Goal: Information Seeking & Learning: Compare options

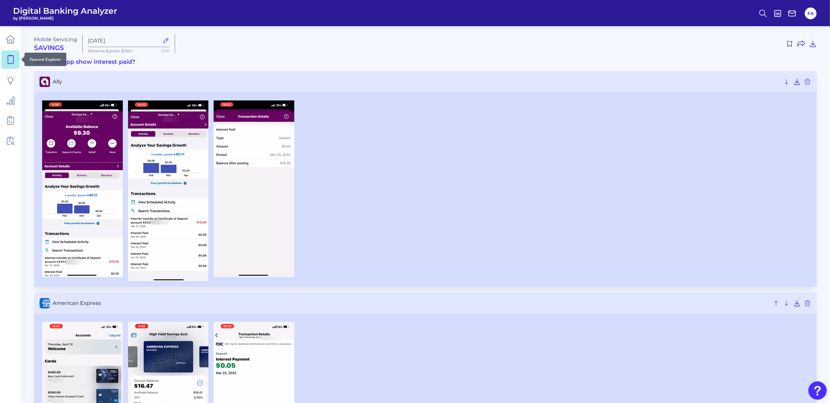
click at [21, 58] on div at bounding box center [21, 59] width 7 height 7
click at [11, 59] on icon at bounding box center [10, 59] width 9 height 9
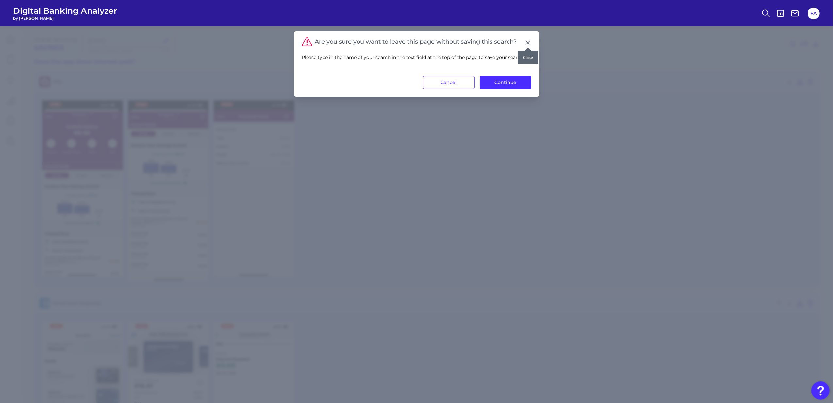
click at [527, 42] on icon at bounding box center [528, 43] width 4 height 4
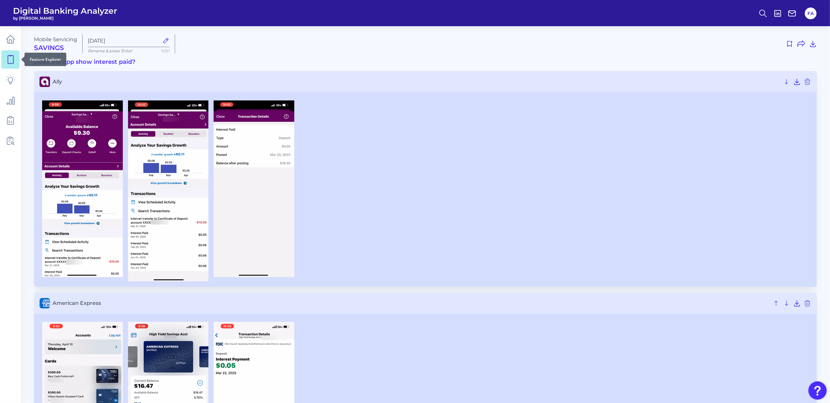
click at [6, 62] on icon at bounding box center [10, 59] width 9 height 9
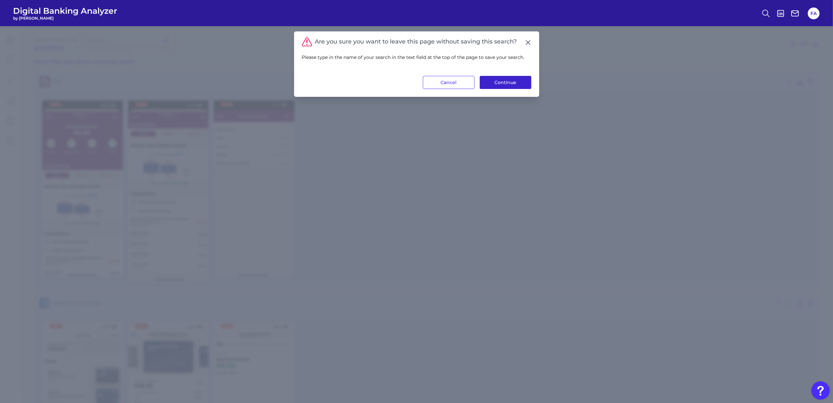
click at [513, 88] on button "Continue" at bounding box center [506, 82] width 52 height 13
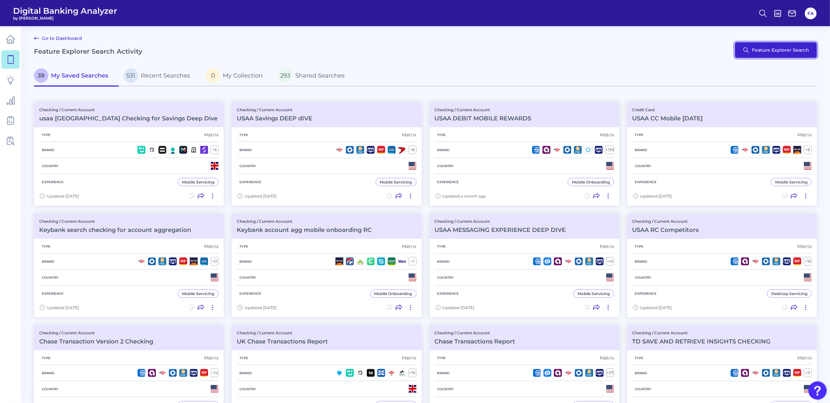
click at [783, 49] on button "Feature Explorer Search" at bounding box center [776, 50] width 82 height 16
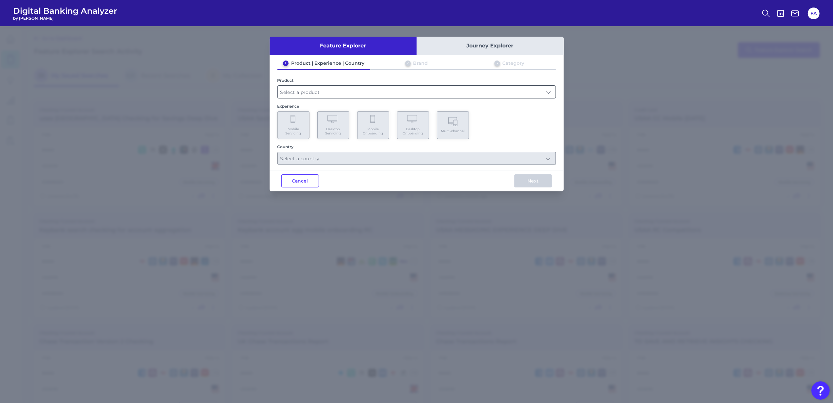
click at [415, 95] on input "text" at bounding box center [417, 92] width 278 height 12
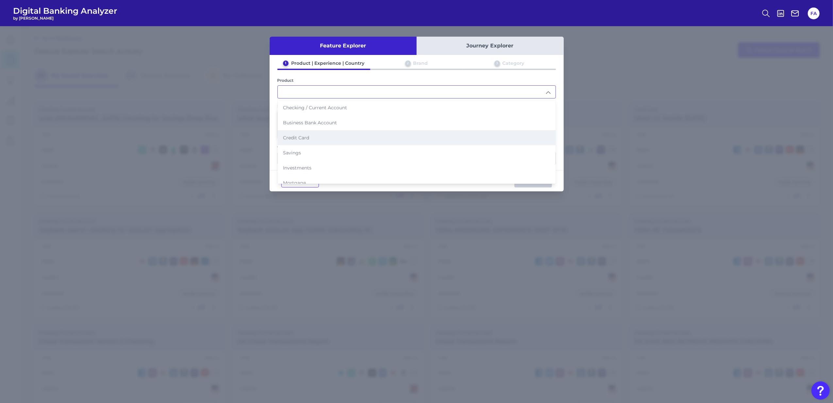
click at [388, 139] on li "Credit Card" at bounding box center [417, 137] width 278 height 15
type input "Credit Card"
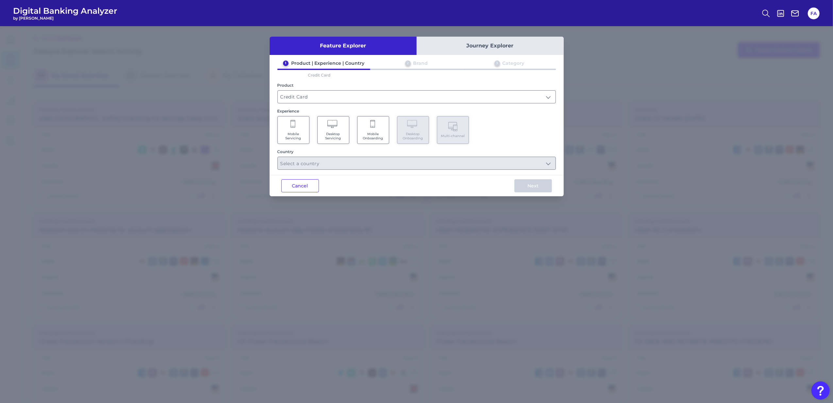
click at [301, 131] on Servicing "Mobile Servicing" at bounding box center [293, 130] width 32 height 28
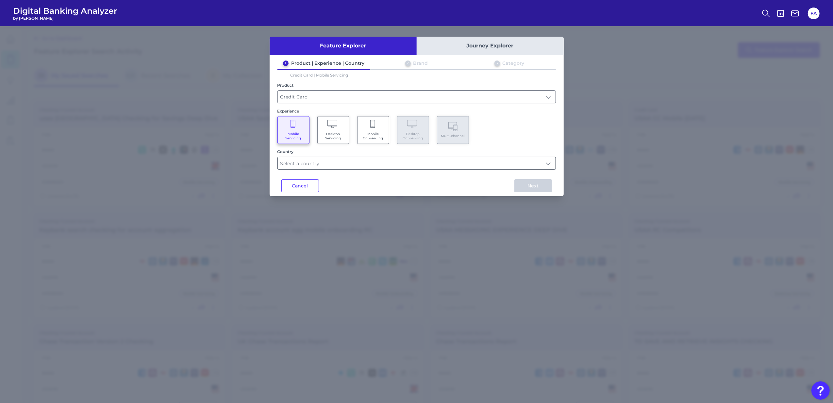
click at [348, 167] on input "text" at bounding box center [417, 163] width 278 height 12
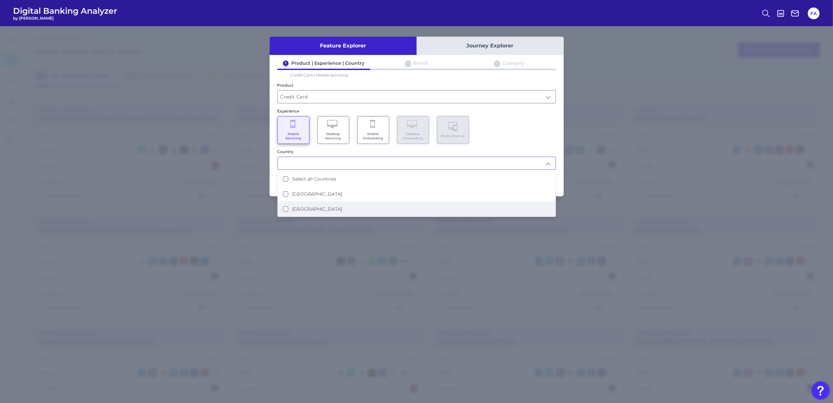
click at [375, 201] on li "United States" at bounding box center [417, 208] width 278 height 15
type input "United States"
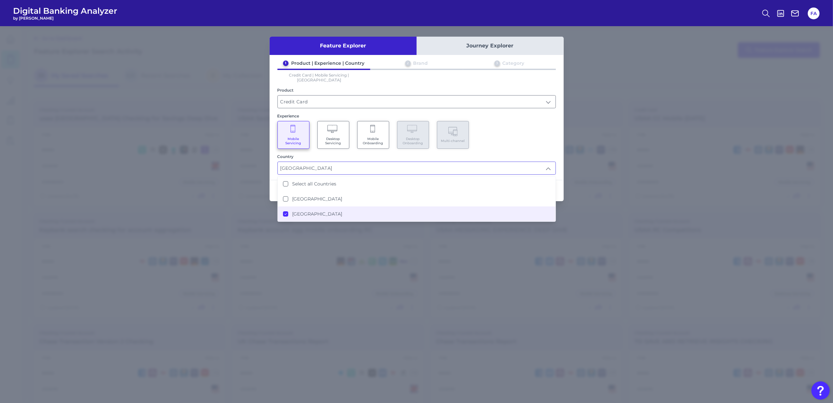
click at [515, 144] on div "1 Product | Experience | Country 2 Brand 3 Category Credit Card | Mobile Servic…" at bounding box center [417, 117] width 294 height 114
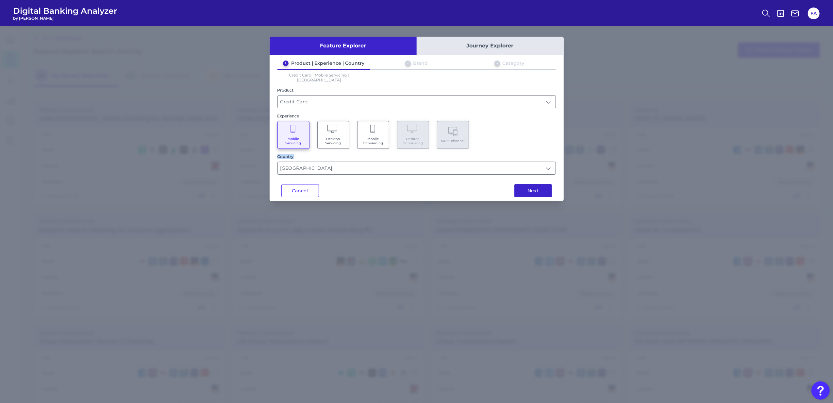
drag, startPoint x: 515, startPoint y: 144, endPoint x: 519, endPoint y: 186, distance: 42.7
click at [519, 186] on button "Next" at bounding box center [533, 190] width 38 height 13
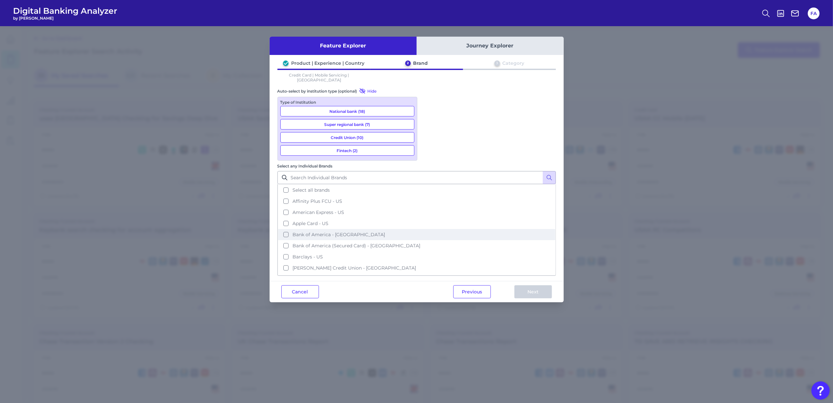
click at [385, 231] on span "Bank of America - US" at bounding box center [338, 234] width 92 height 6
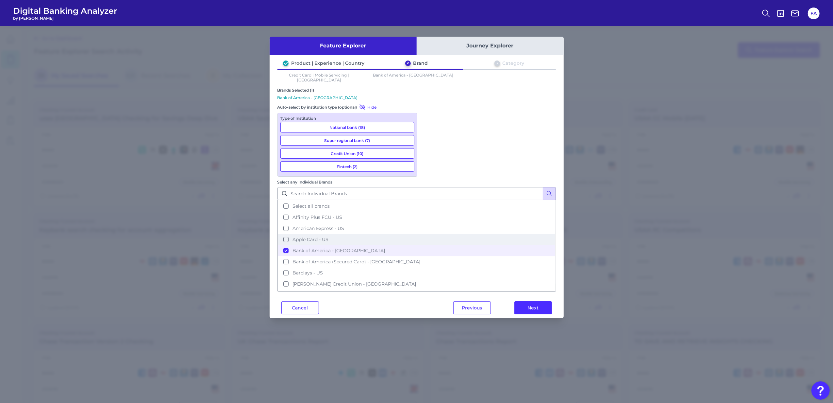
click at [478, 234] on button "Apple Card - US" at bounding box center [416, 239] width 277 height 11
drag, startPoint x: 530, startPoint y: 232, endPoint x: 532, endPoint y: 237, distance: 5.6
click at [531, 301] on button "Next" at bounding box center [533, 307] width 38 height 13
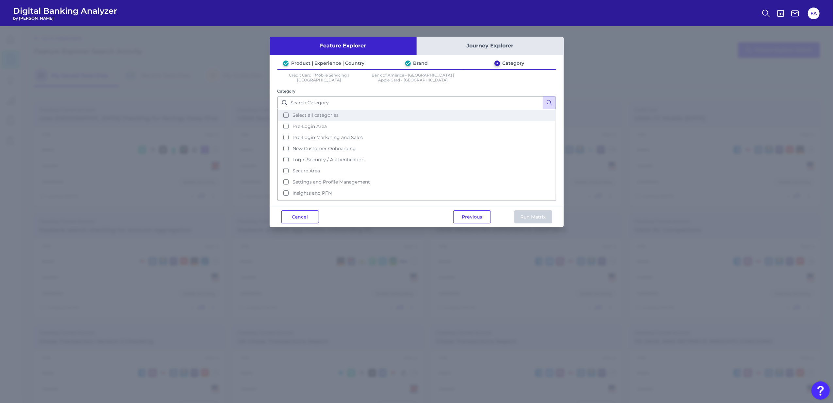
click at [339, 109] on button "Select all categories" at bounding box center [416, 114] width 277 height 11
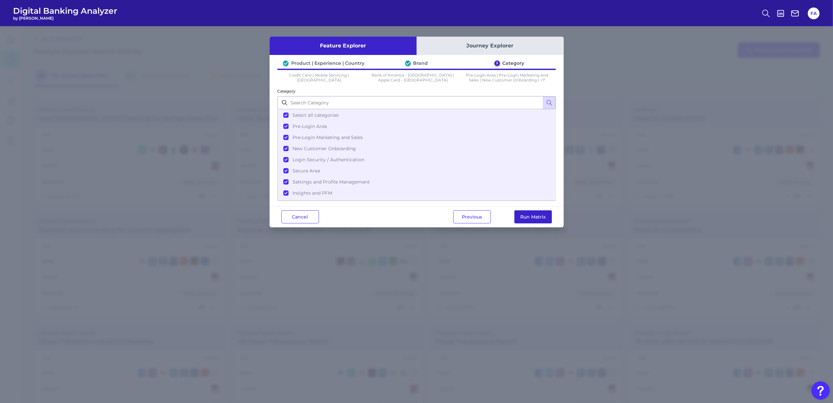
click at [526, 217] on button "Run Matrix" at bounding box center [533, 216] width 38 height 13
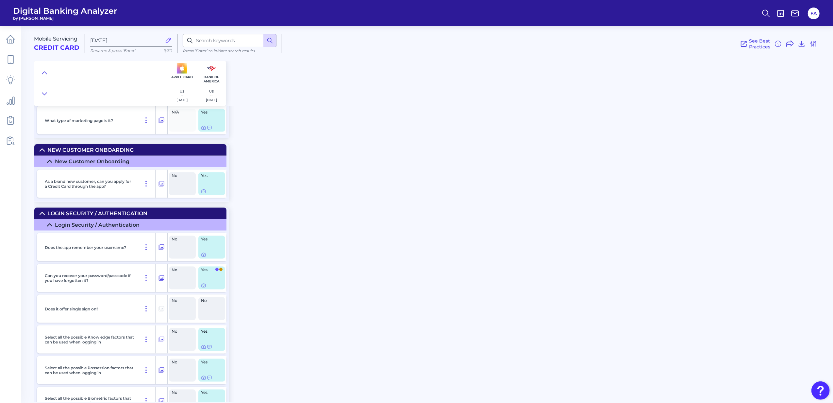
scroll to position [1133, 0]
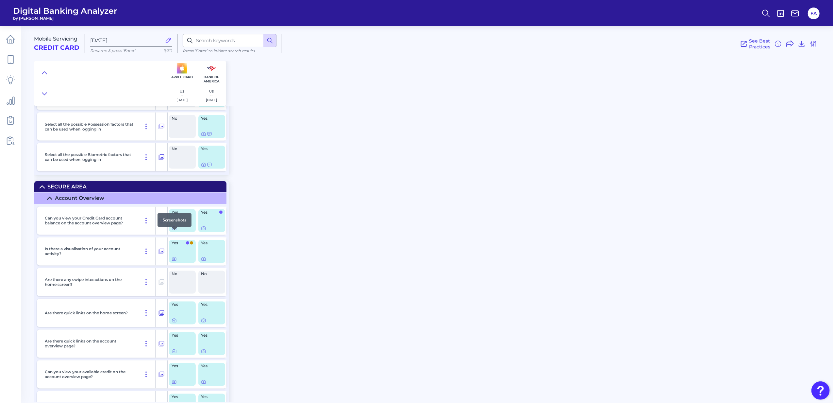
click at [174, 231] on icon at bounding box center [174, 227] width 5 height 5
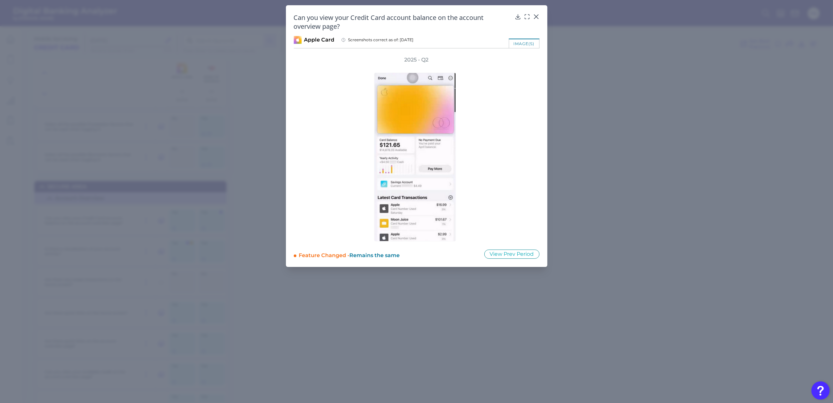
click at [532, 15] on div "Can you view your Credit Card account balance on the account overview page?" at bounding box center [417, 22] width 246 height 18
click at [534, 14] on icon at bounding box center [536, 16] width 7 height 7
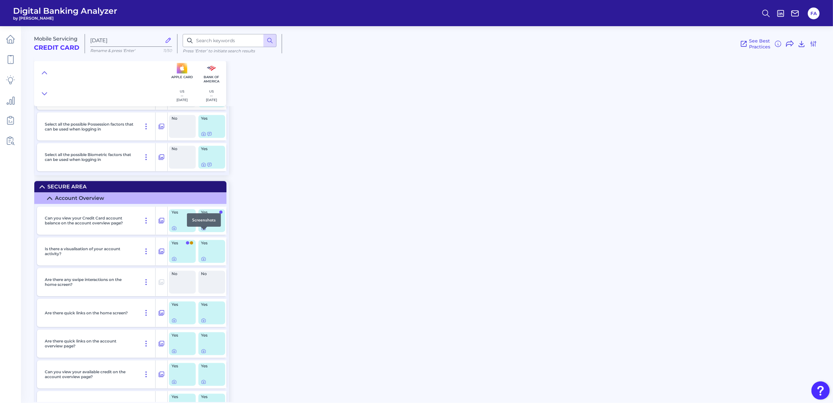
click at [206, 231] on icon at bounding box center [203, 227] width 5 height 5
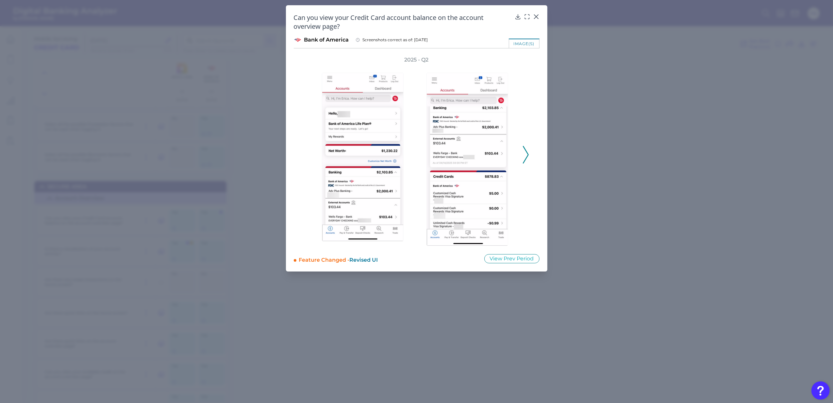
click at [524, 159] on icon at bounding box center [526, 155] width 6 height 18
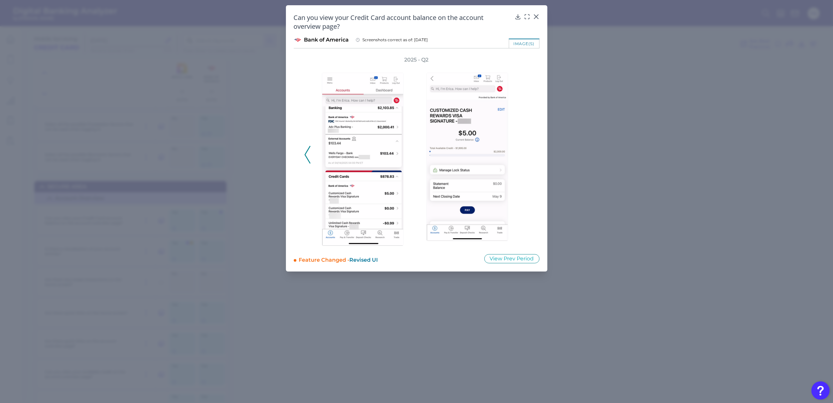
click at [306, 150] on icon at bounding box center [308, 155] width 6 height 18
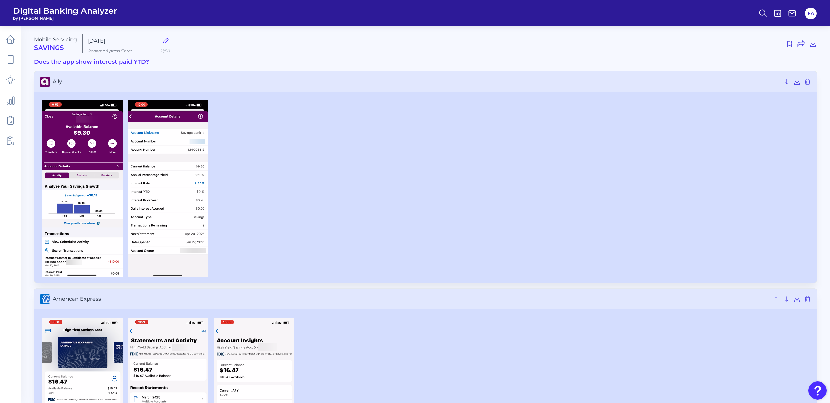
scroll to position [2135, 0]
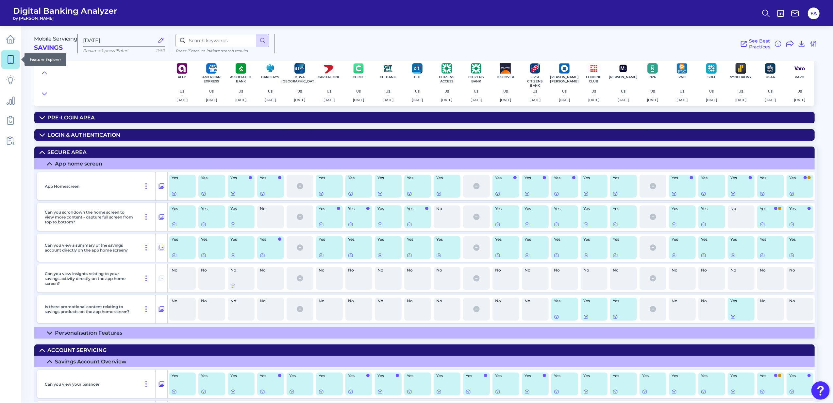
click at [3, 65] on link at bounding box center [10, 59] width 18 height 18
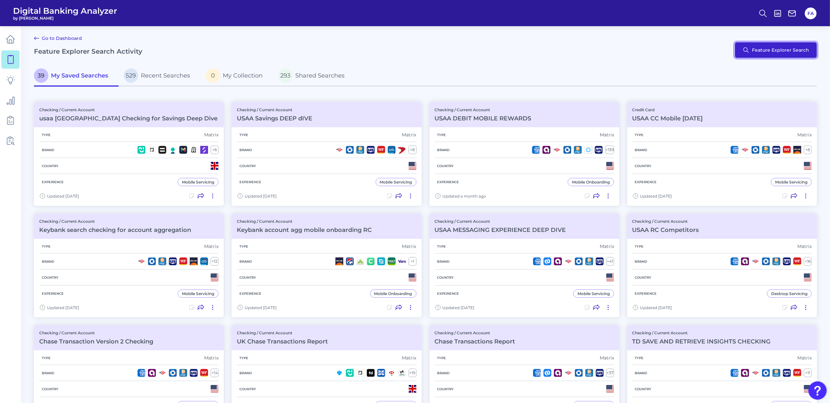
click at [769, 56] on button "Feature Explorer Search" at bounding box center [776, 50] width 82 height 16
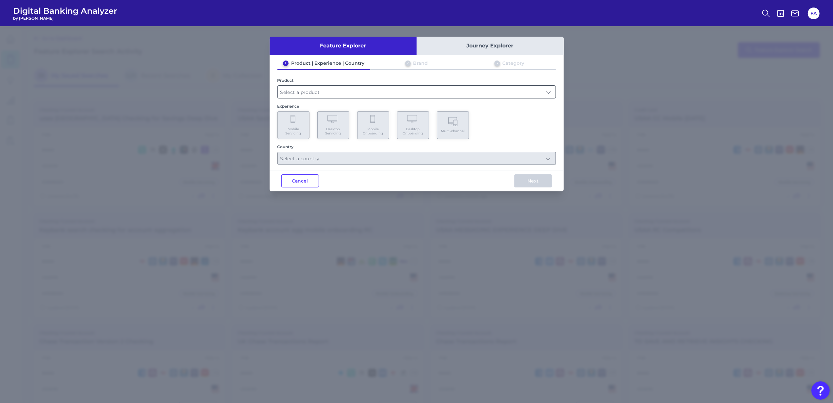
click at [327, 89] on input "text" at bounding box center [417, 92] width 278 height 12
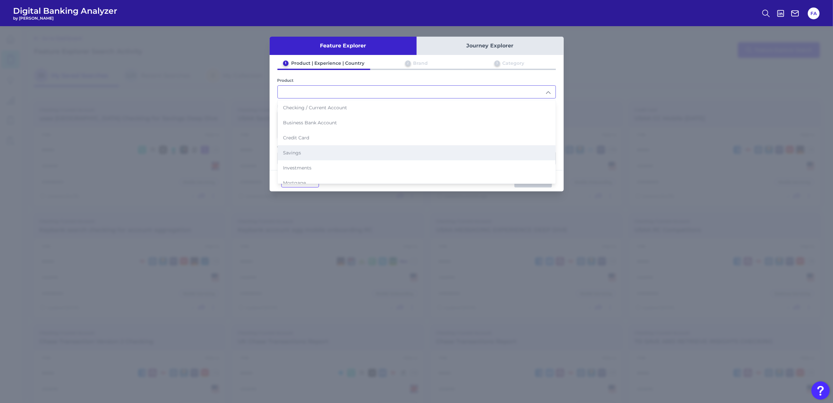
click at [339, 152] on li "Savings" at bounding box center [417, 152] width 278 height 15
type input "Savings"
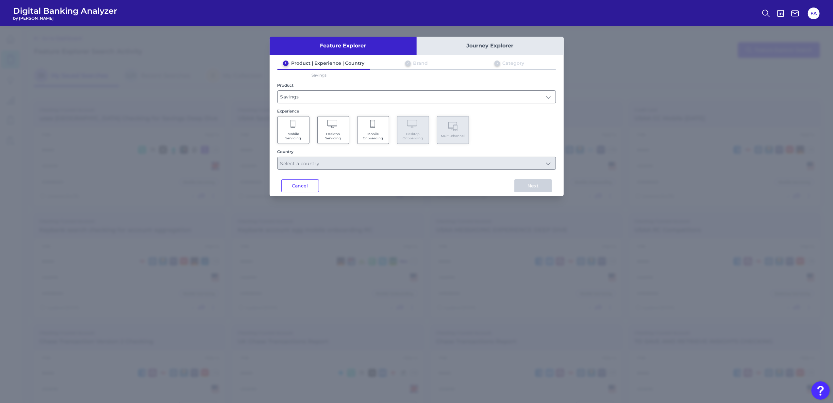
click at [300, 137] on span "Mobile Servicing" at bounding box center [293, 136] width 25 height 8
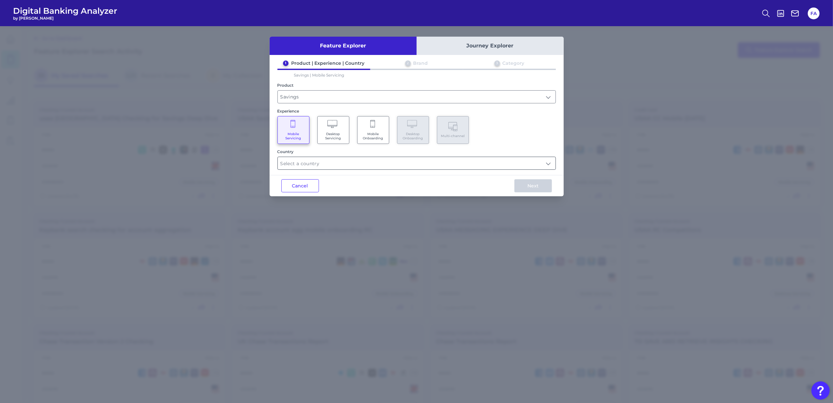
click at [358, 158] on input "text" at bounding box center [417, 163] width 278 height 12
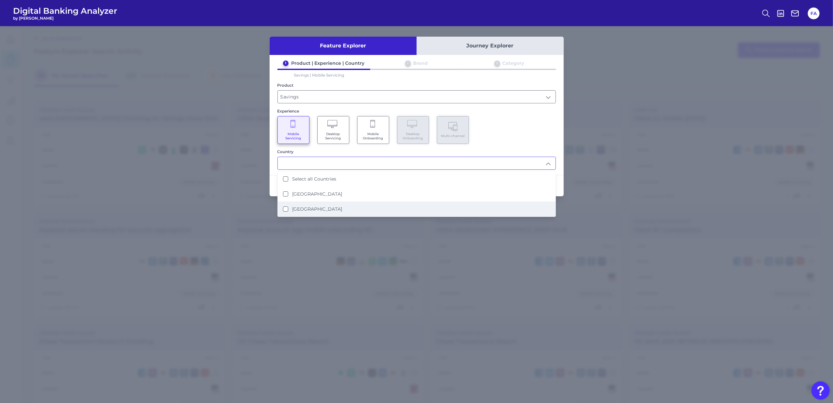
click at [398, 211] on li "[GEOGRAPHIC_DATA]" at bounding box center [417, 208] width 278 height 15
type input "[GEOGRAPHIC_DATA]"
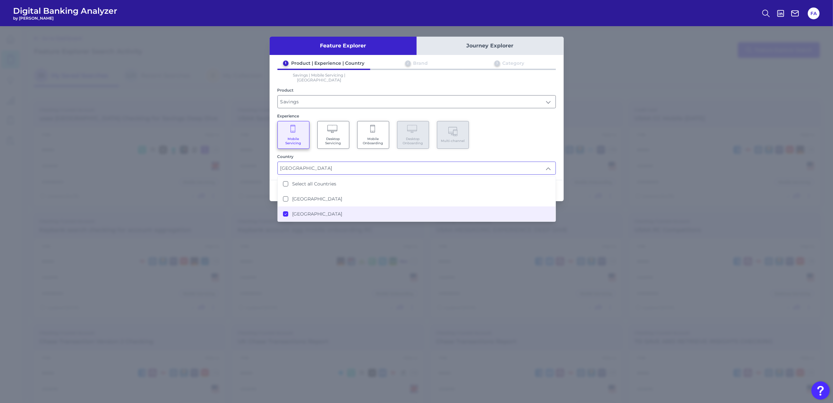
click at [557, 135] on div "1 Product | Experience | Country 2 Brand 3 Category Savings | Mobile Servicing …" at bounding box center [417, 117] width 294 height 114
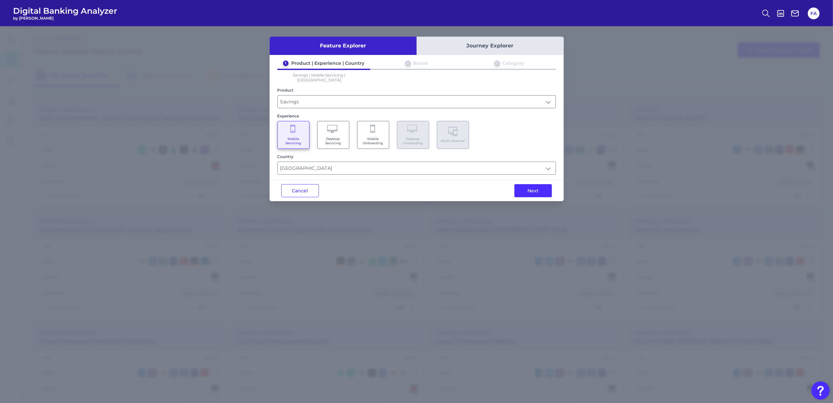
click at [536, 184] on button "Next" at bounding box center [533, 190] width 38 height 13
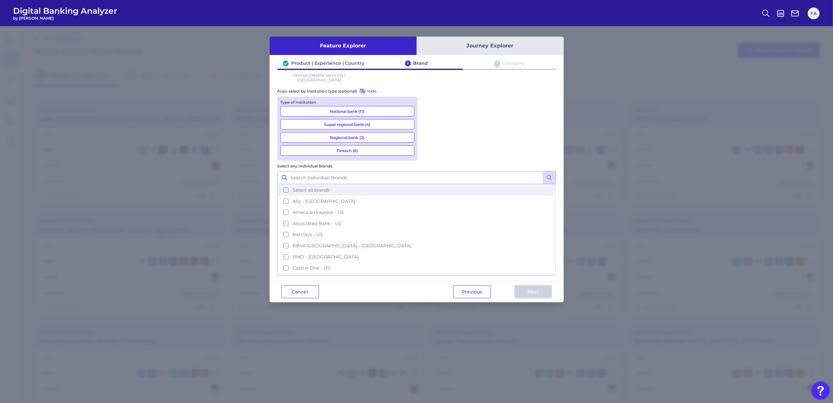
click at [330, 187] on span "Select all brands" at bounding box center [310, 190] width 37 height 6
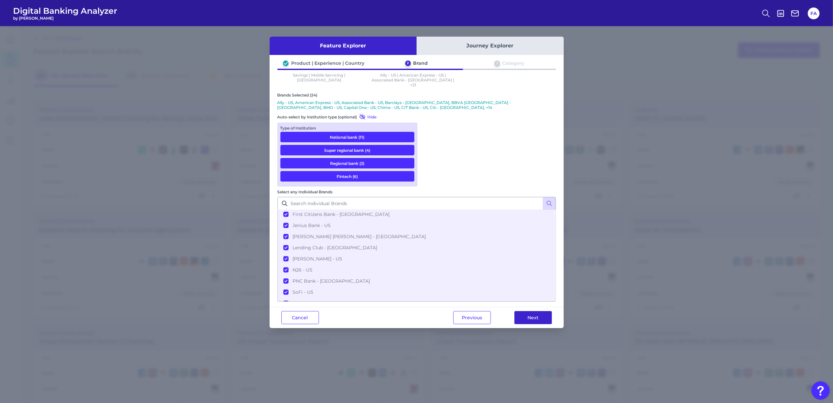
scroll to position [182, 0]
click at [532, 311] on button "Next" at bounding box center [533, 317] width 38 height 13
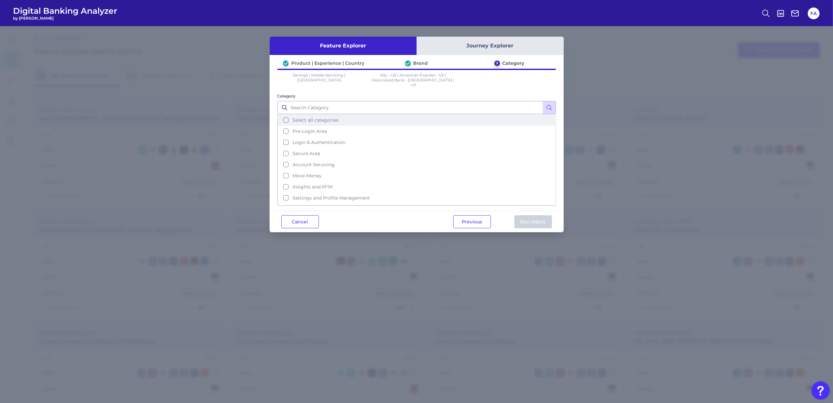
click at [408, 114] on button "Select all categories" at bounding box center [416, 119] width 277 height 11
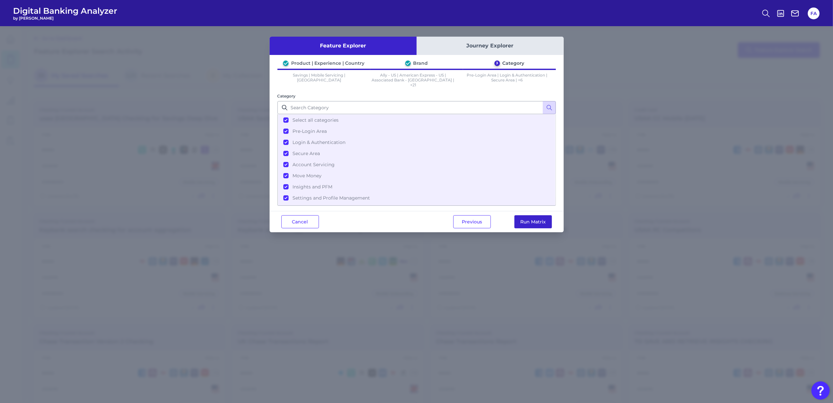
click at [548, 221] on button "Run Matrix" at bounding box center [533, 221] width 38 height 13
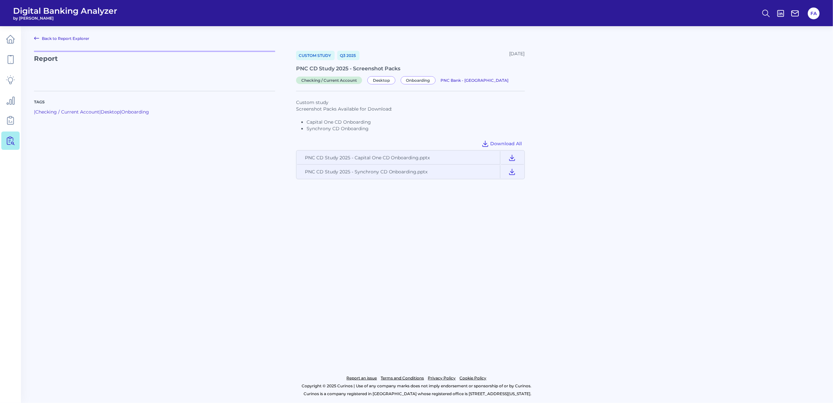
click at [510, 242] on main "Back to Report Explorer Report Custom Study Q3 2025 September 26, 2025 PNC CD S…" at bounding box center [416, 201] width 833 height 403
click at [2, 61] on link at bounding box center [10, 59] width 18 height 18
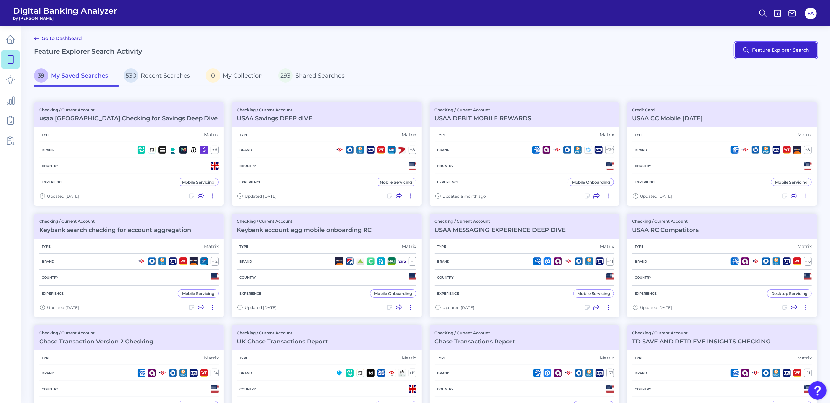
click at [770, 46] on button "Feature Explorer Search" at bounding box center [776, 50] width 82 height 16
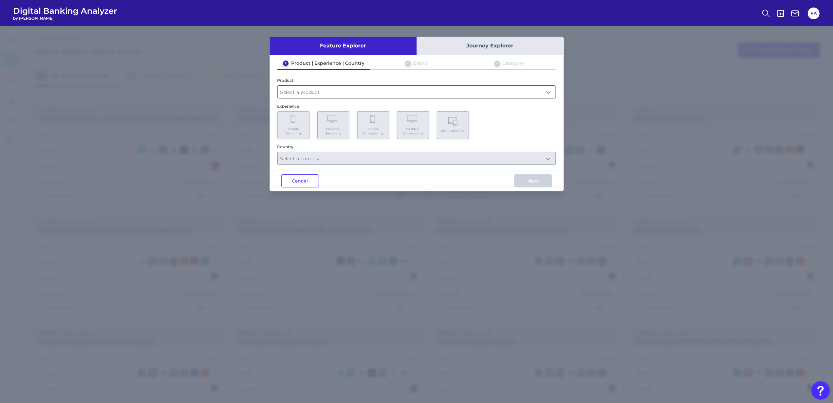
click at [440, 86] on input "text" at bounding box center [417, 92] width 278 height 12
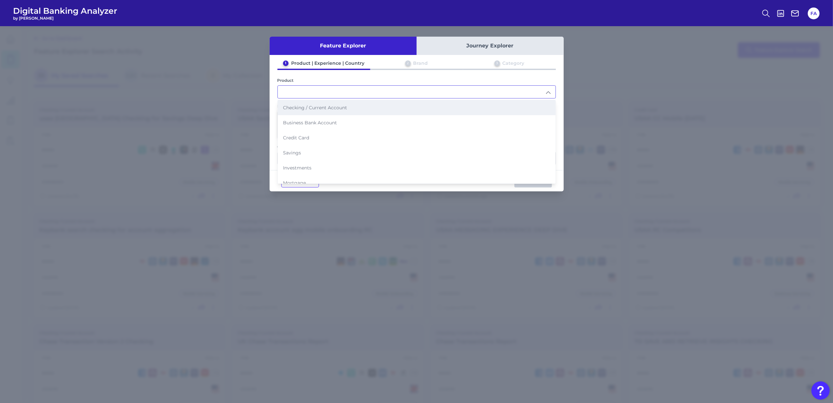
click at [327, 112] on li "Checking / Current Account" at bounding box center [417, 107] width 278 height 15
type input "Checking / Current Account"
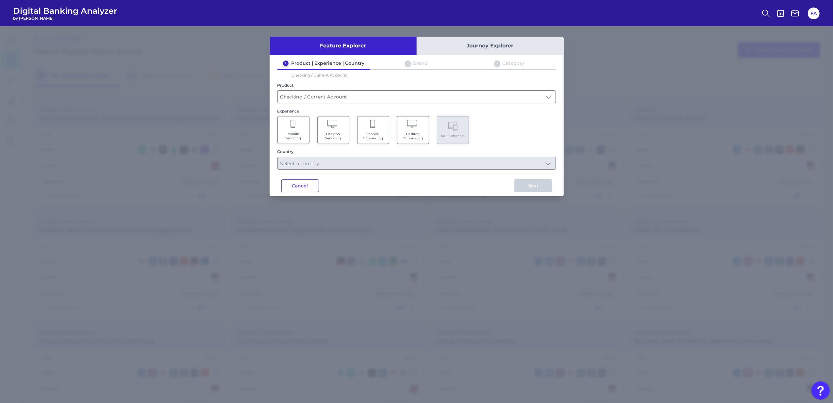
drag, startPoint x: 283, startPoint y: 131, endPoint x: 289, endPoint y: 159, distance: 28.7
click at [283, 131] on Servicing "Mobile Servicing" at bounding box center [293, 130] width 32 height 28
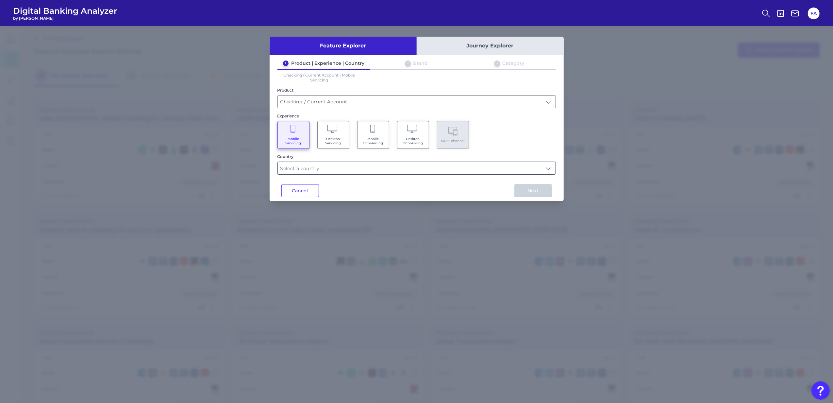
click at [323, 165] on input "text" at bounding box center [417, 168] width 278 height 12
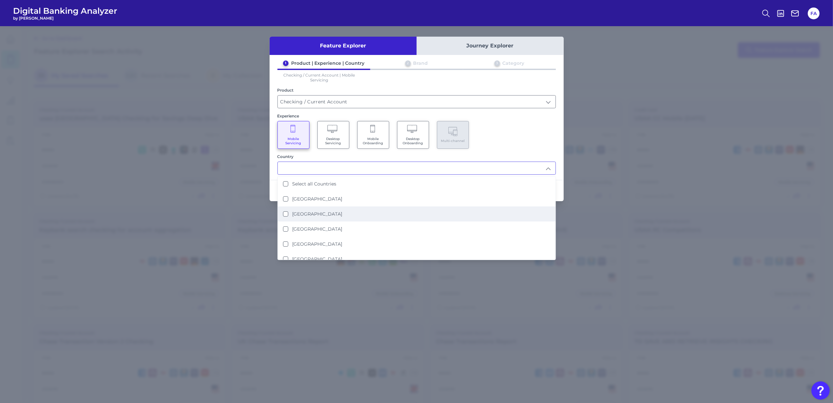
click at [332, 211] on li "United States" at bounding box center [417, 213] width 278 height 15
type input "United States"
click at [528, 123] on div "Mobile Servicing Desktop Servicing Mobile Onboarding Desktop Onboarding Multi-c…" at bounding box center [416, 135] width 278 height 28
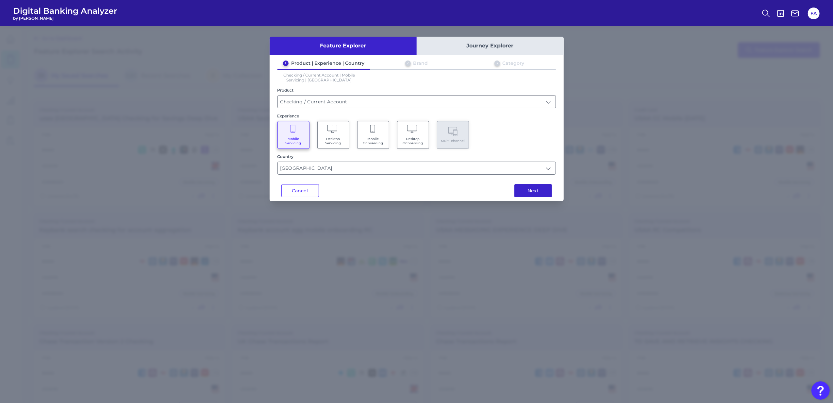
click at [526, 193] on button "Next" at bounding box center [533, 190] width 38 height 13
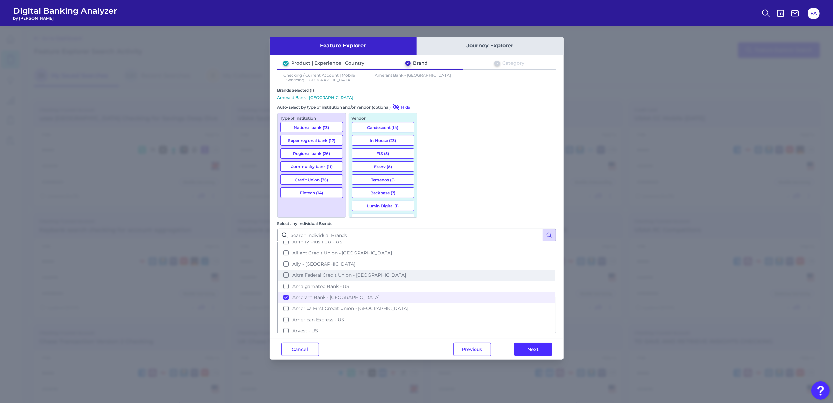
scroll to position [43, 0]
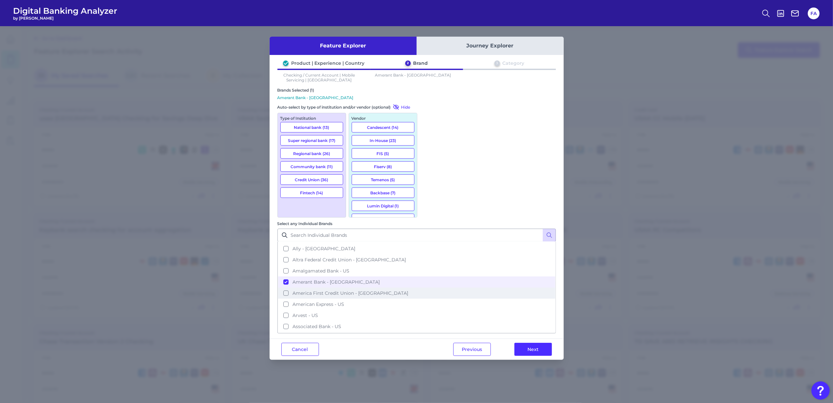
click at [380, 279] on span "Amerant Bank - US" at bounding box center [335, 282] width 87 height 6
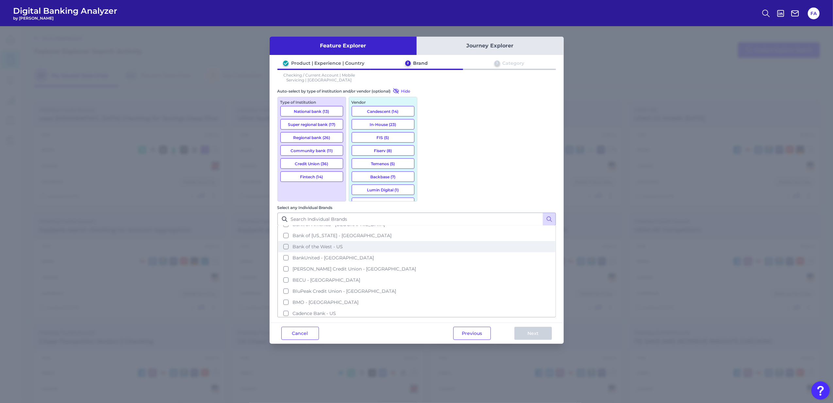
scroll to position [131, 0]
drag, startPoint x: 492, startPoint y: 127, endPoint x: 487, endPoint y: 139, distance: 12.7
click at [492, 240] on button "Bank of America - US" at bounding box center [416, 245] width 277 height 11
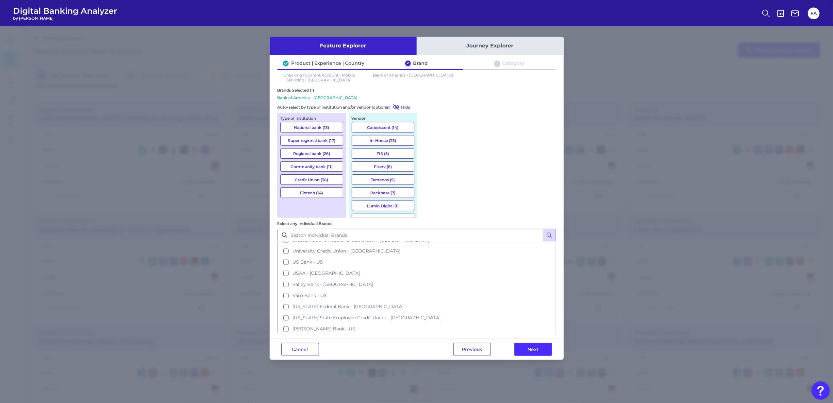
scroll to position [1271, 0]
click at [473, 304] on button "Wells Fargo - US" at bounding box center [416, 309] width 277 height 11
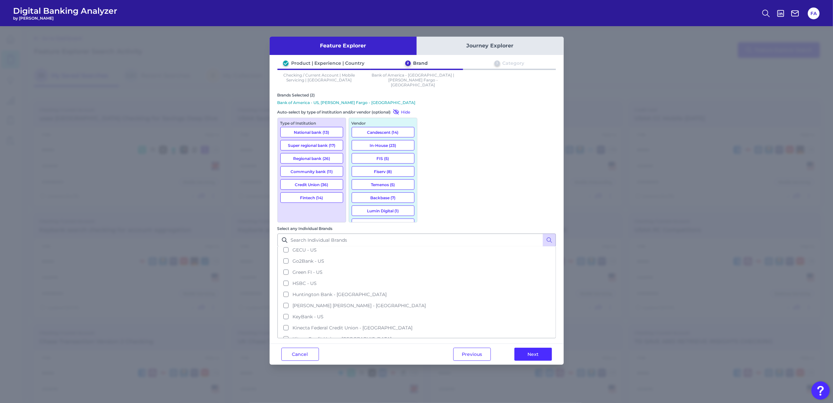
scroll to position [618, 0]
click at [442, 274] on button "Huntington Bank - US" at bounding box center [416, 279] width 277 height 11
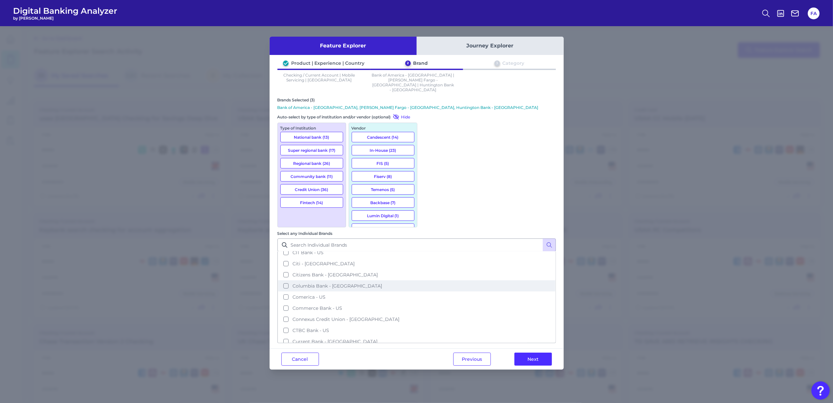
scroll to position [261, 0]
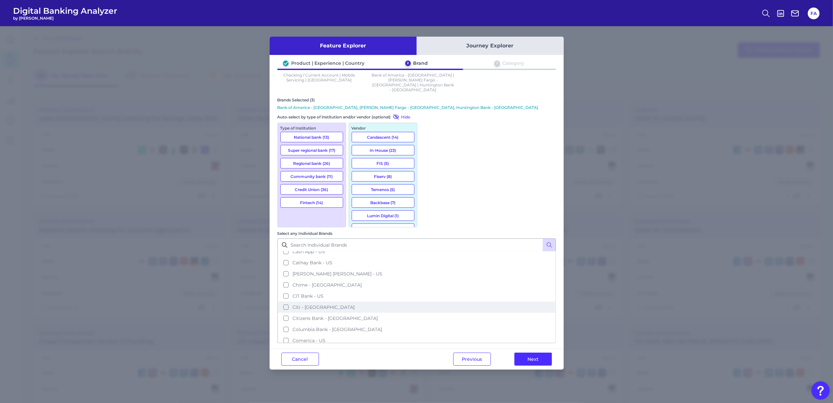
click at [459, 301] on button "Citi - US" at bounding box center [416, 306] width 277 height 11
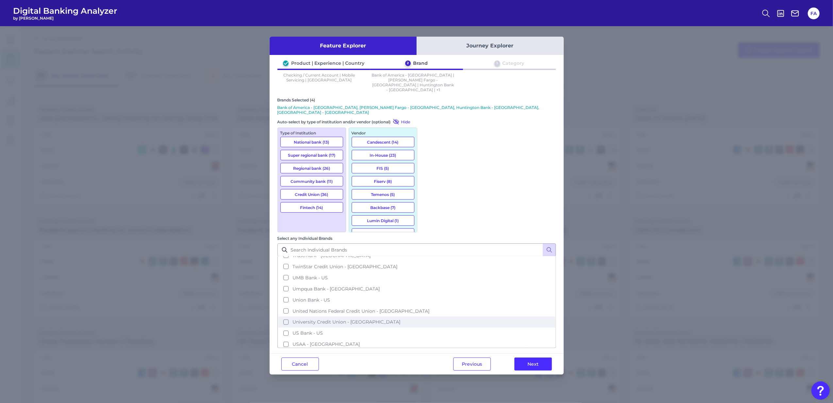
scroll to position [1184, 0]
click at [323, 330] on span "US Bank - US" at bounding box center [307, 333] width 30 height 6
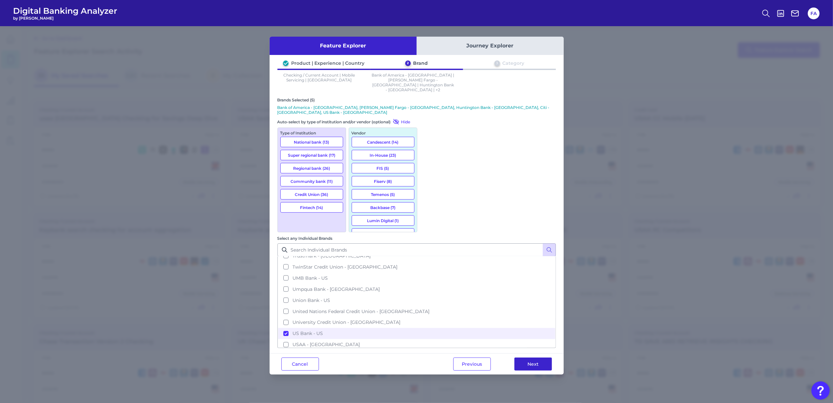
click at [527, 357] on button "Next" at bounding box center [533, 363] width 38 height 13
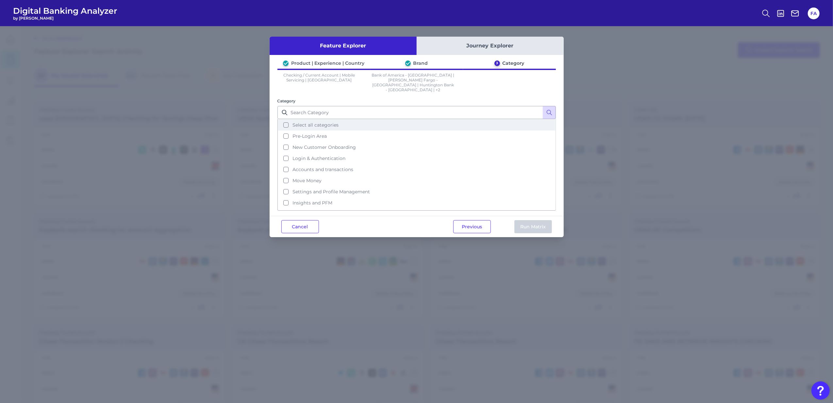
click at [382, 119] on button "Select all categories" at bounding box center [416, 124] width 277 height 11
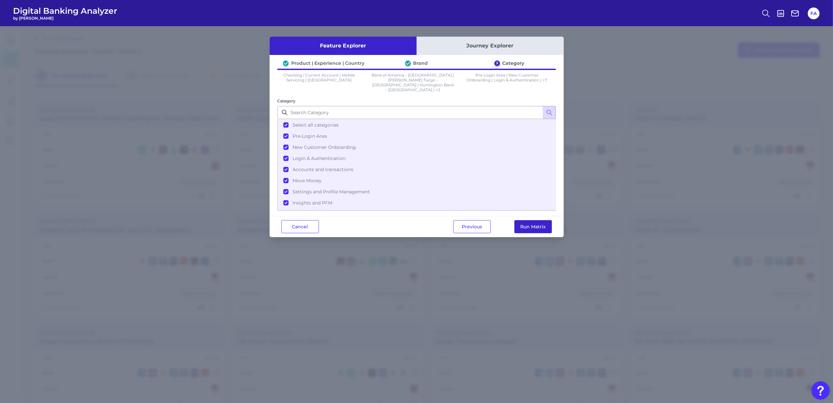
click at [541, 220] on button "Run Matrix" at bounding box center [533, 226] width 38 height 13
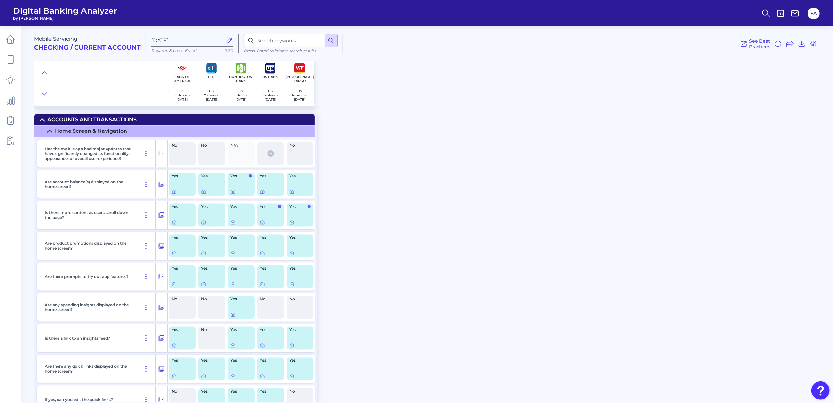
scroll to position [1176, 0]
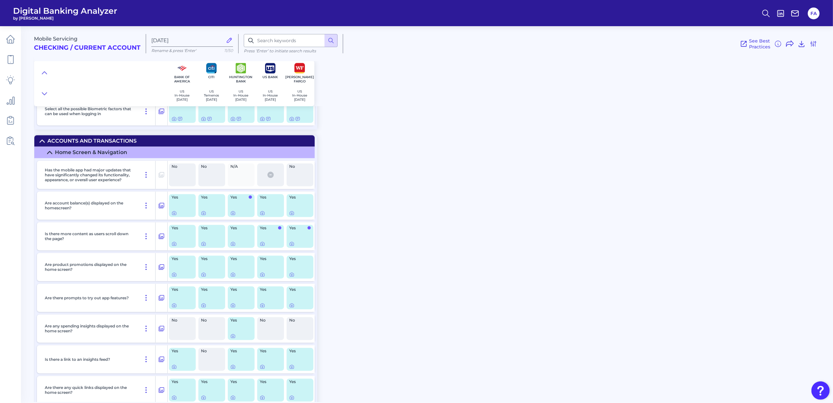
click at [155, 210] on div "Are account balance(s) displayed on the homescreen?" at bounding box center [98, 205] width 113 height 28
click at [160, 206] on icon at bounding box center [161, 206] width 7 height 8
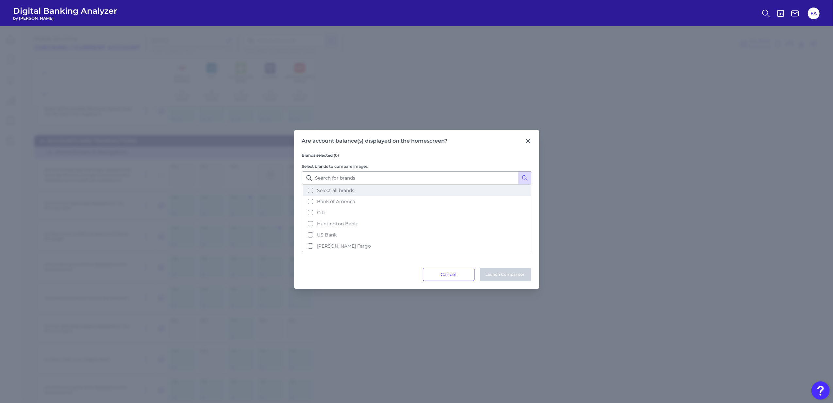
click at [370, 192] on button "Select all brands" at bounding box center [417, 190] width 228 height 11
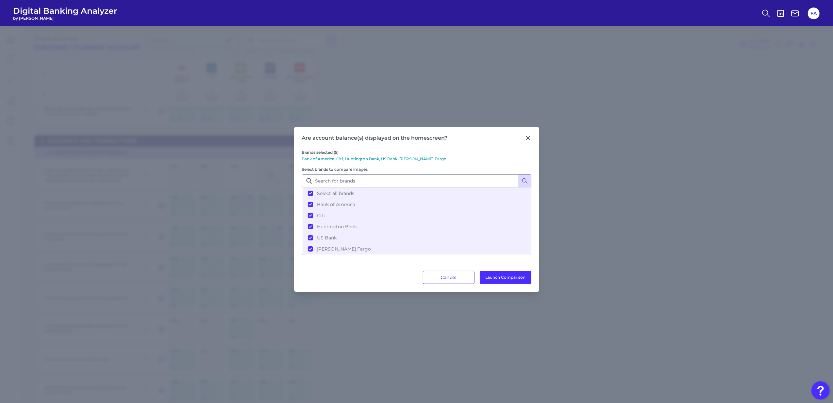
click at [490, 284] on div "Are account balance(s) displayed on the homescreen? Brands selected (5) Bank of…" at bounding box center [416, 209] width 245 height 165
click at [491, 282] on button "Launch Comparison" at bounding box center [506, 277] width 52 height 13
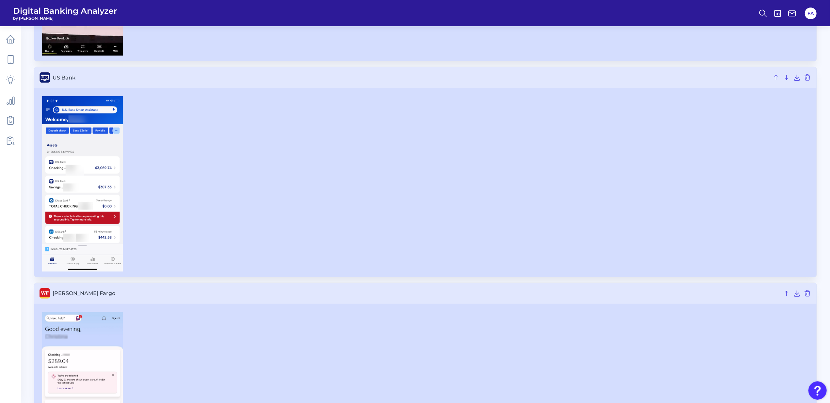
scroll to position [715, 0]
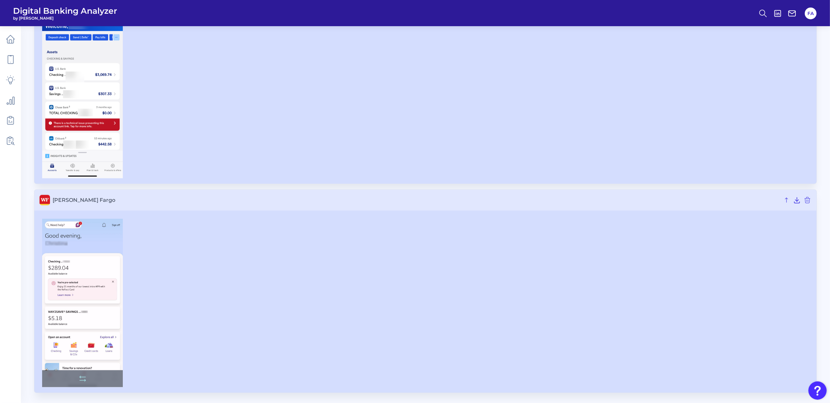
click at [80, 291] on img at bounding box center [82, 303] width 81 height 168
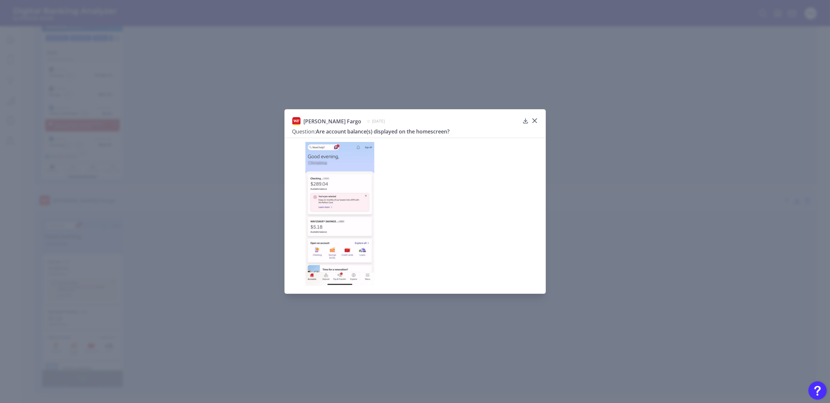
scroll to position [714, 0]
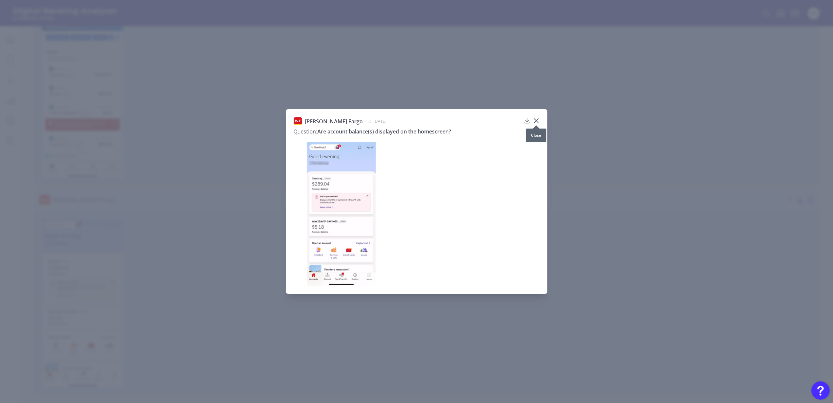
click at [539, 121] on icon at bounding box center [536, 120] width 7 height 7
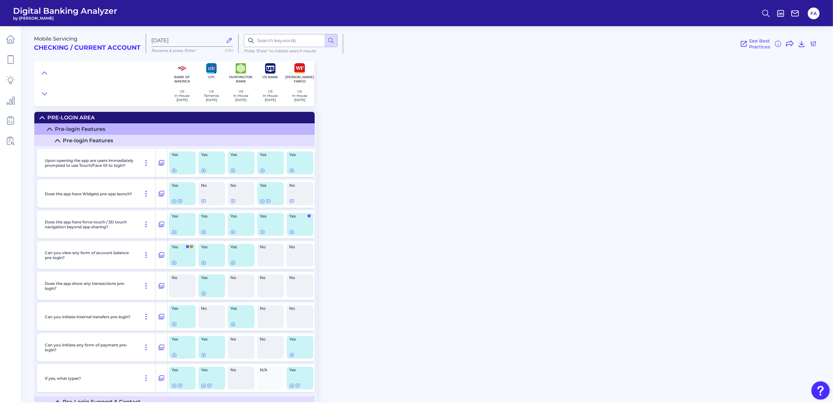
scroll to position [1176, 0]
